Goal: Information Seeking & Learning: Check status

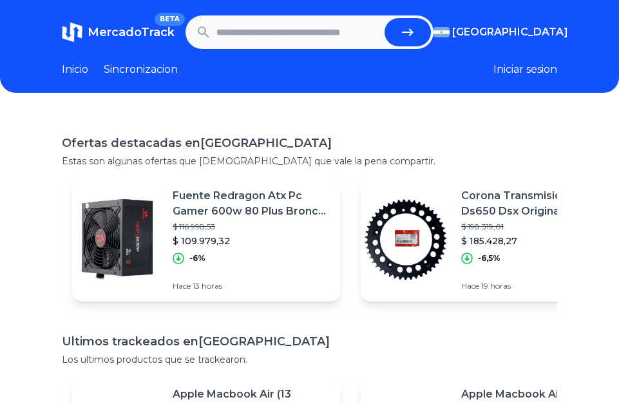
click at [262, 30] on input "text" at bounding box center [297, 32] width 163 height 28
paste input "**********"
type input "**********"
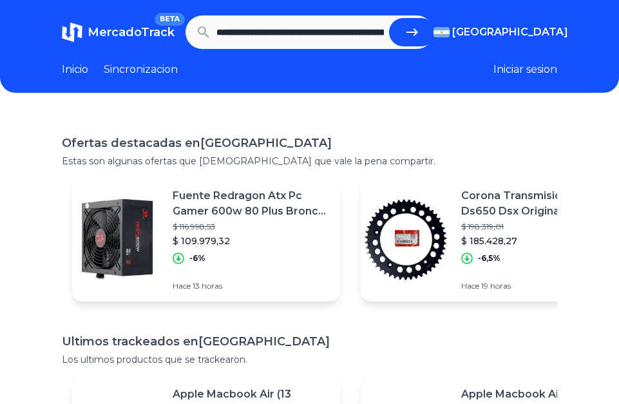
click at [414, 39] on icon "submit" at bounding box center [412, 31] width 15 height 15
